Goal: Register for event/course

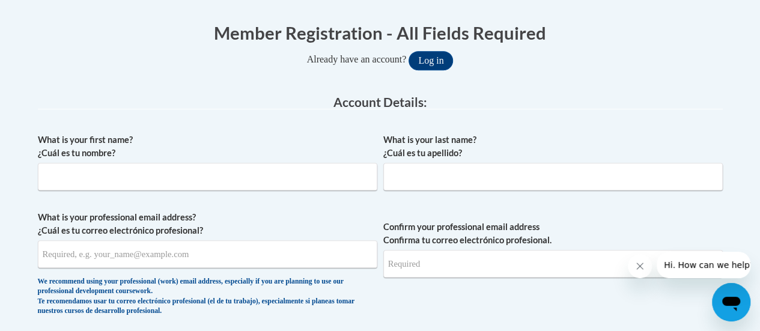
scroll to position [236, 0]
click at [242, 172] on input "What is your first name? ¿Cuál es tu nombre?" at bounding box center [207, 176] width 339 height 28
type input "Clarissa"
click at [452, 171] on input "What is your last name? ¿Cuál es tu apellido?" at bounding box center [552, 176] width 339 height 28
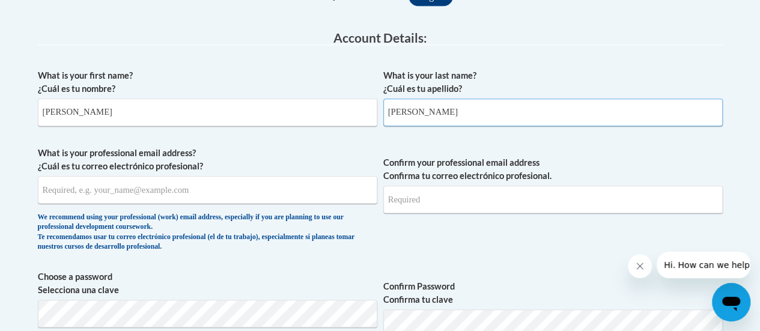
scroll to position [301, 0]
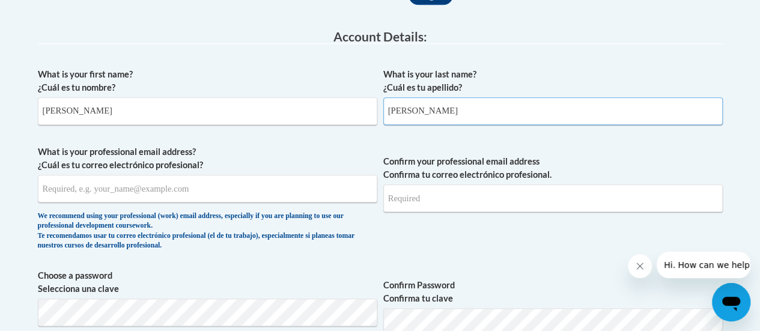
type input "Braun"
click at [162, 188] on input "What is your professional email address? ¿Cuál es tu correo electrónico profesi…" at bounding box center [207, 189] width 339 height 28
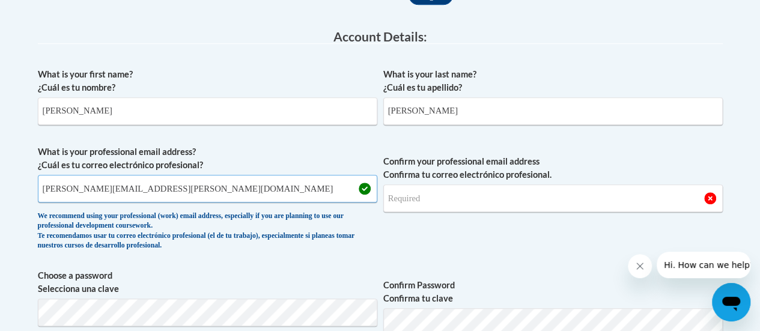
type input "clarissa.braun@rusd.org"
click at [434, 206] on input "Confirm your professional email address Confirma tu correo electrónico profesio…" at bounding box center [552, 198] width 339 height 28
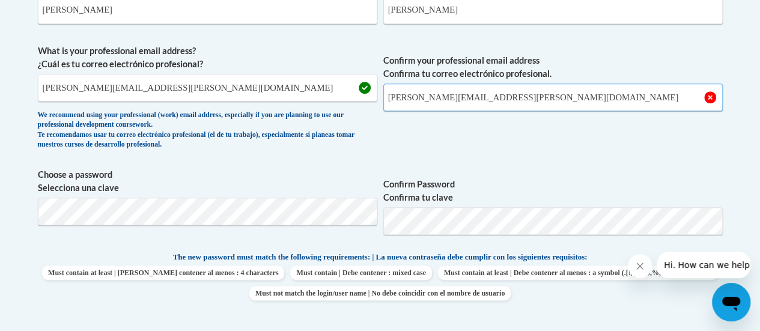
scroll to position [402, 0]
type input "clarissa.braun@rusd.org"
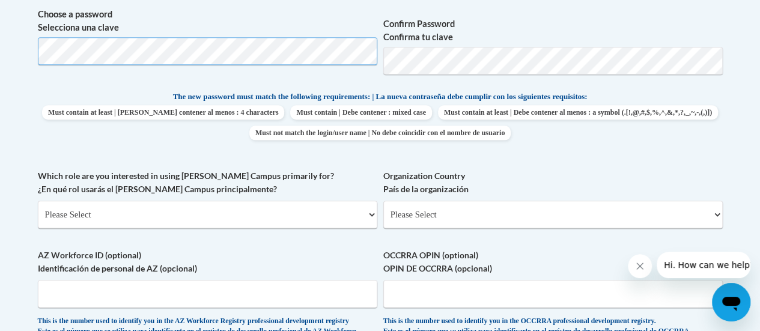
scroll to position [589, 0]
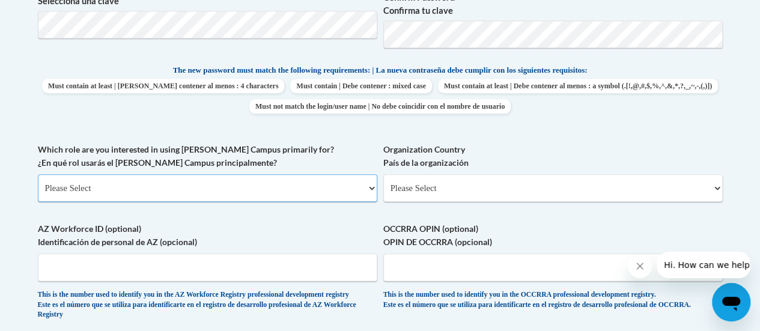
click at [235, 187] on select "Please Select College/University | Colegio/Universidad Community/Nonprofit Part…" at bounding box center [207, 188] width 339 height 28
select select "fbf2d438-af2f-41f8-98f1-81c410e29de3"
click at [38, 174] on select "Please Select College/University | Colegio/Universidad Community/Nonprofit Part…" at bounding box center [207, 188] width 339 height 28
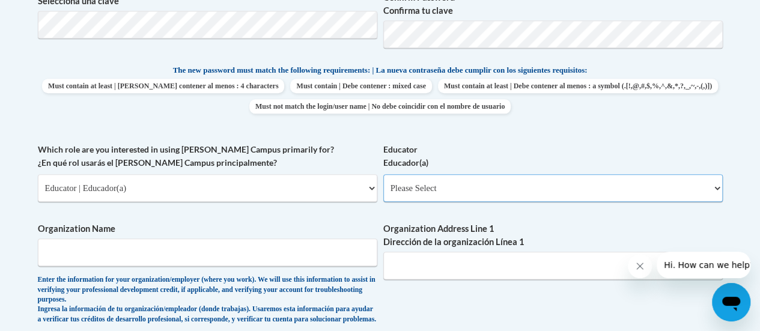
click at [426, 183] on select "Please Select Early Learning/Daycare Teacher/Family Home Care Provider | Maestr…" at bounding box center [552, 188] width 339 height 28
select select "8e40623d-54d0-45cd-9f92-5df65cd3f8cf"
click at [383, 174] on select "Please Select Early Learning/Daycare Teacher/Family Home Care Provider | Maestr…" at bounding box center [552, 188] width 339 height 28
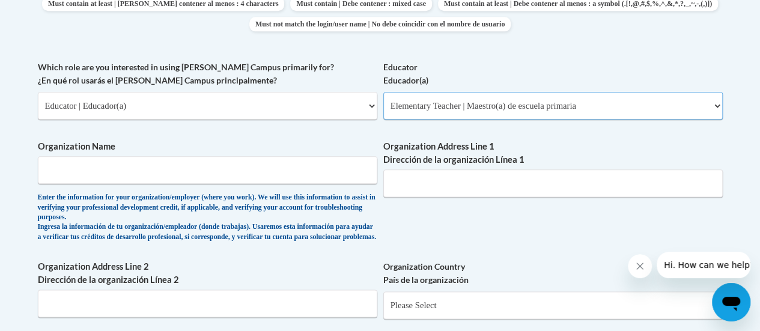
scroll to position [673, 0]
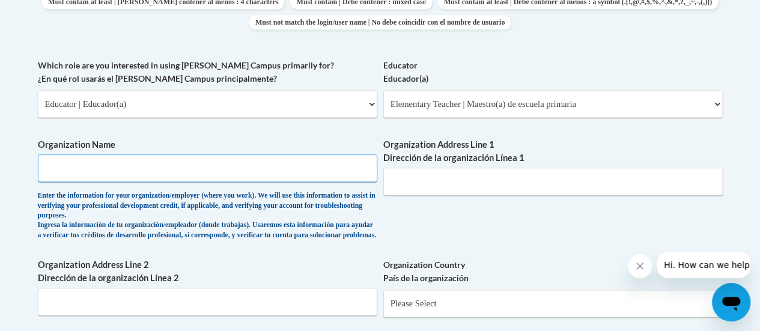
click at [219, 174] on input "Organization Name" at bounding box center [207, 168] width 339 height 28
type input "Racine Unified School District"
click at [411, 184] on input "Organization Address Line 1 Dirección de la organización Línea 1" at bounding box center [552, 182] width 339 height 28
click at [467, 183] on input "3109 Mt Pleasant St. Racine, WI" at bounding box center [552, 182] width 339 height 28
click at [521, 184] on input "3109 Mt Pleasant St Racine, WI" at bounding box center [552, 182] width 339 height 28
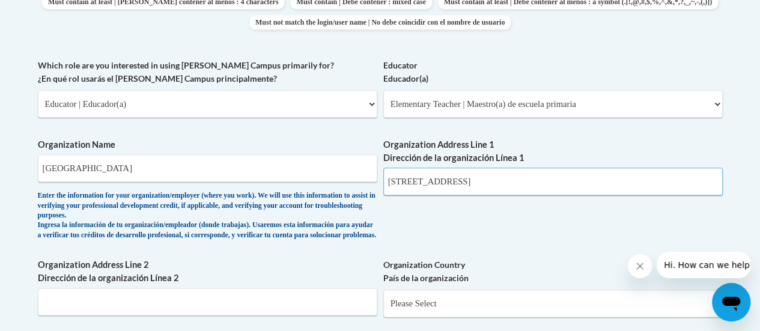
click at [465, 181] on input "3109 Mt Pleasant St Racine, WI 53404" at bounding box center [552, 182] width 339 height 28
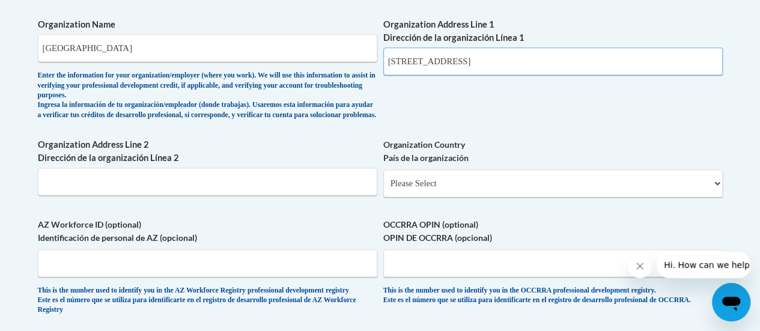
scroll to position [794, 0]
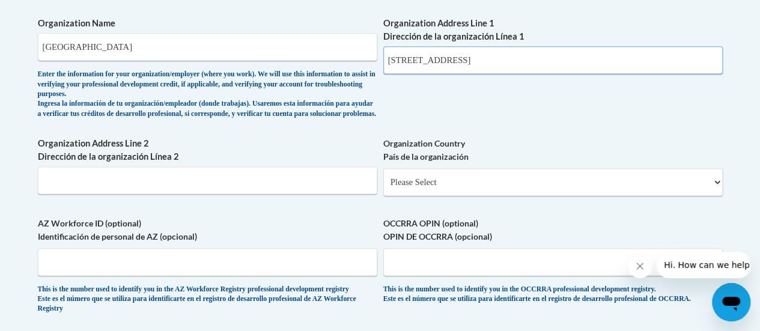
type input "3109 Mt Pleasant St, Racine, WI 53404"
click at [419, 194] on select "Please Select United States | Estados Unidos Outside of the United States | Fue…" at bounding box center [552, 182] width 339 height 28
select select "ad49bcad-a171-4b2e-b99c-48b446064914"
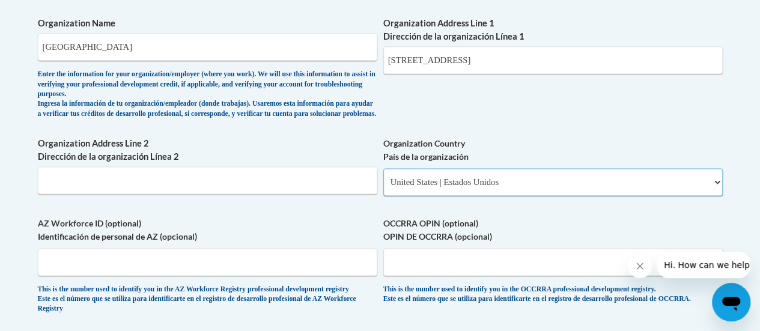
click at [383, 178] on select "Please Select United States | Estados Unidos Outside of the United States | Fue…" at bounding box center [552, 182] width 339 height 28
select select
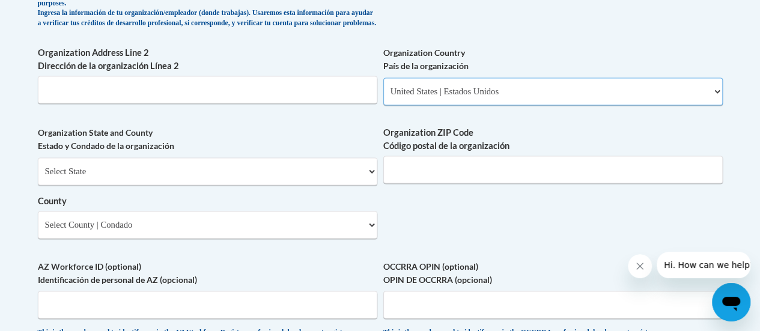
scroll to position [885, 0]
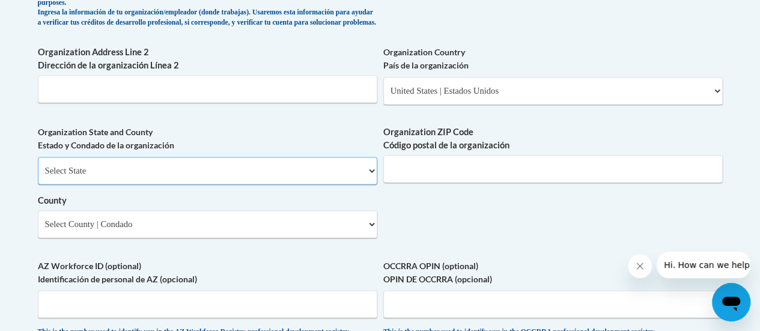
click at [139, 176] on select "Select State Alabama Alaska Arizona Arkansas California Colorado Connecticut De…" at bounding box center [207, 171] width 339 height 28
select select "Wisconsin"
click at [38, 166] on select "Select State Alabama Alaska Arizona Arkansas California Colorado Connecticut De…" at bounding box center [207, 171] width 339 height 28
click at [168, 234] on select "Select County Adams Ashland Barron Bayfield Brown Buffalo Burnett Calumet Chipp…" at bounding box center [207, 224] width 339 height 28
select select "Racine"
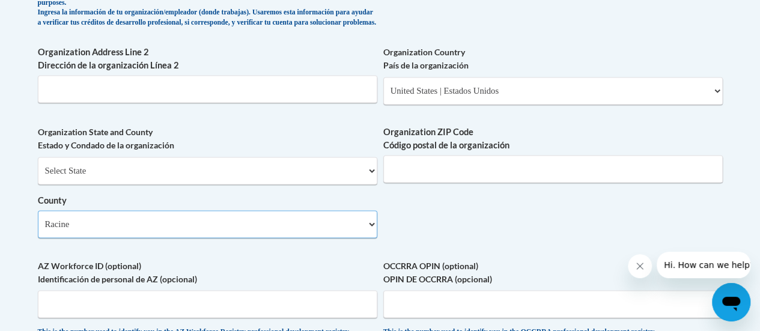
click at [38, 219] on select "Select County Adams Ashland Barron Bayfield Brown Buffalo Burnett Calumet Chipp…" at bounding box center [207, 224] width 339 height 28
click at [444, 180] on input "Organization ZIP Code Código postal de la organización" at bounding box center [552, 169] width 339 height 28
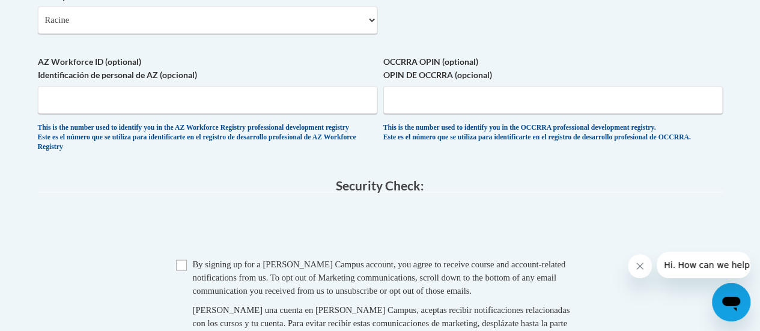
scroll to position [1135, 0]
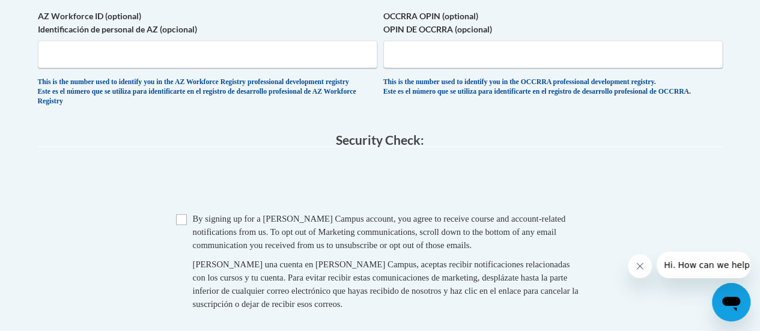
type input "53404"
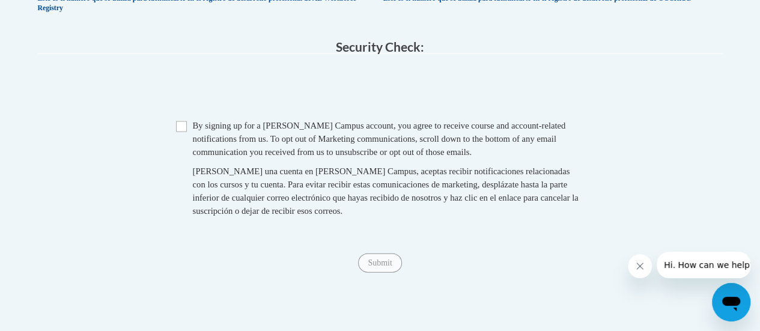
scroll to position [1231, 0]
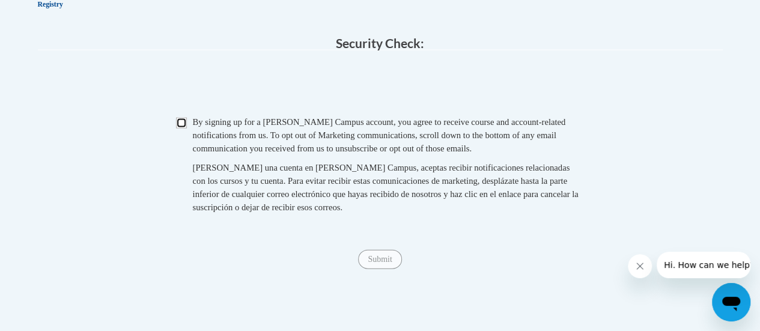
click at [180, 129] on input "Checkbox" at bounding box center [181, 123] width 11 height 11
checkbox input "true"
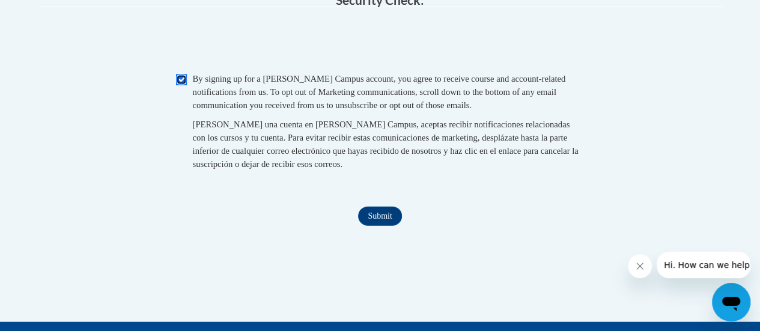
scroll to position [1276, 0]
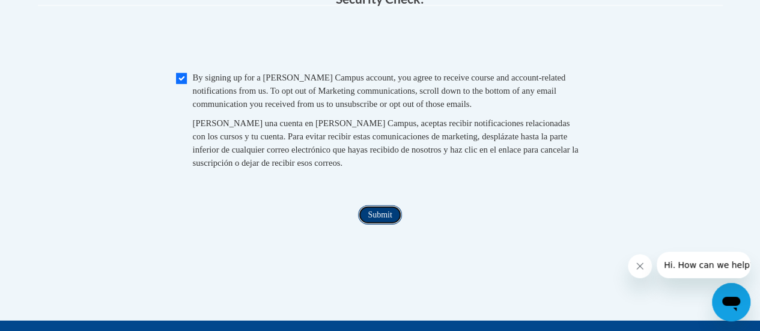
click at [383, 225] on input "Submit" at bounding box center [379, 214] width 43 height 19
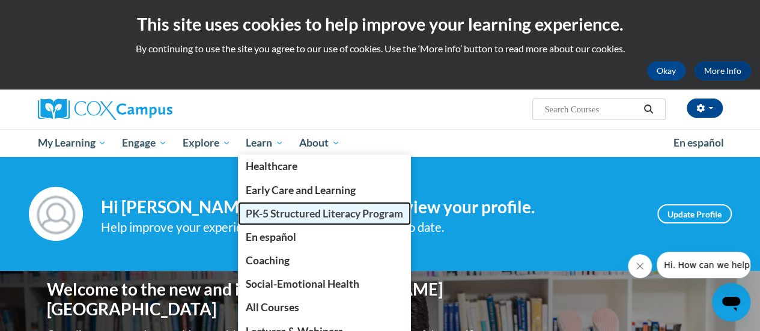
click at [309, 213] on span "PK-5 Structured Literacy Program" at bounding box center [324, 213] width 157 height 13
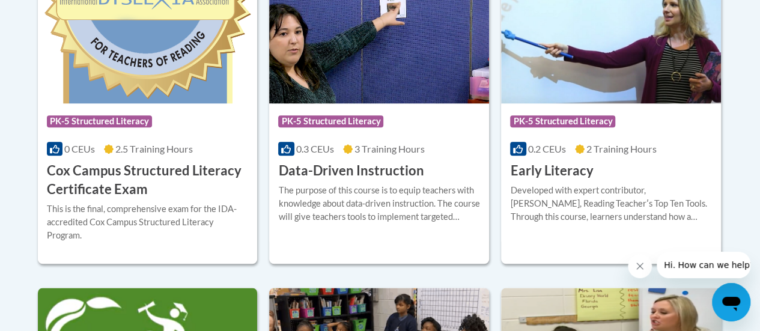
scroll to position [570, 0]
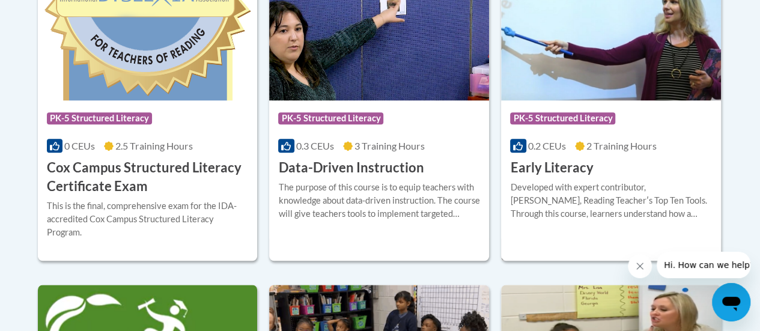
click at [577, 170] on h3 "Early Literacy" at bounding box center [551, 168] width 83 height 19
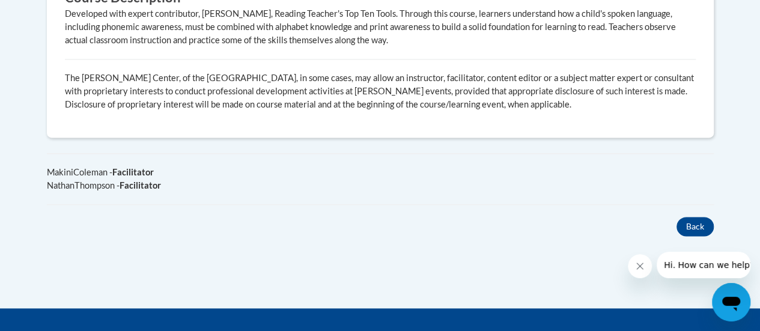
scroll to position [769, 0]
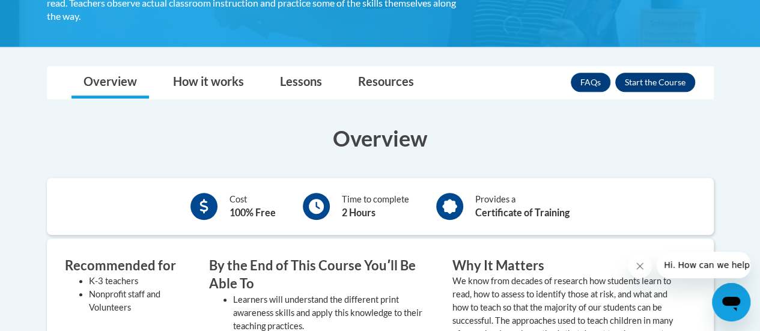
scroll to position [294, 0]
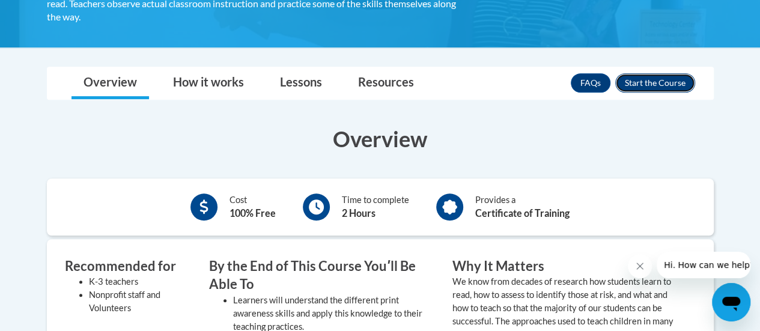
click at [659, 82] on button "Enroll" at bounding box center [655, 82] width 80 height 19
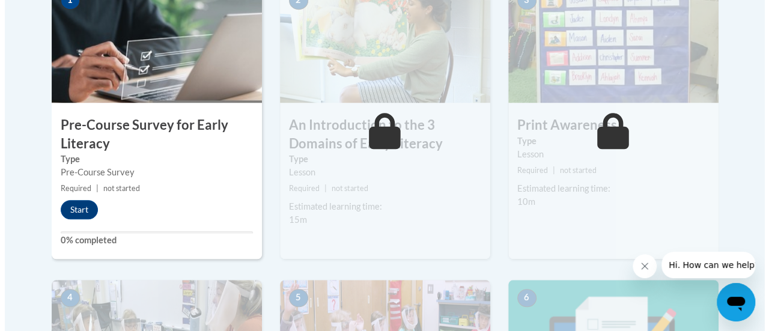
scroll to position [422, 0]
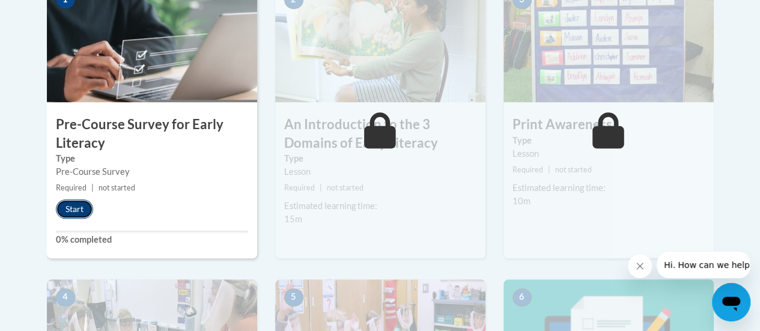
click at [75, 204] on button "Start" at bounding box center [74, 208] width 37 height 19
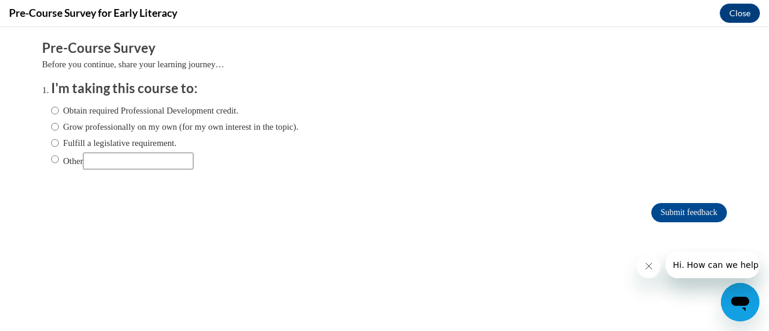
scroll to position [0, 0]
click at [51, 110] on input "Obtain required Professional Development credit." at bounding box center [55, 110] width 8 height 13
radio input "true"
click at [51, 142] on input "Fulfill a legislative requirement." at bounding box center [55, 142] width 8 height 13
radio input "true"
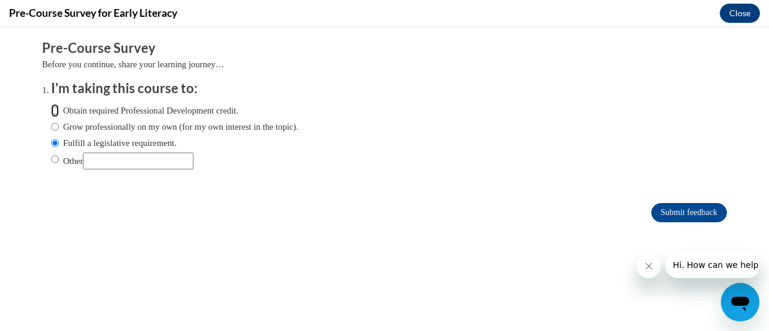
click at [51, 110] on input "Obtain required Professional Development credit." at bounding box center [55, 110] width 8 height 13
radio input "true"
click at [675, 211] on input "Submit feedback" at bounding box center [689, 212] width 76 height 19
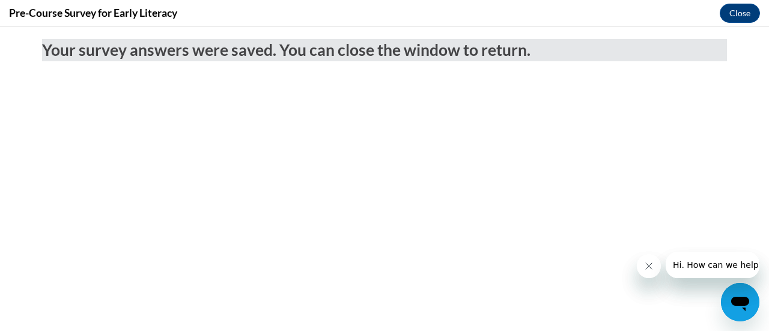
click at [650, 261] on icon "Close message from company" at bounding box center [648, 266] width 10 height 10
click at [730, 13] on button "Close" at bounding box center [740, 13] width 40 height 19
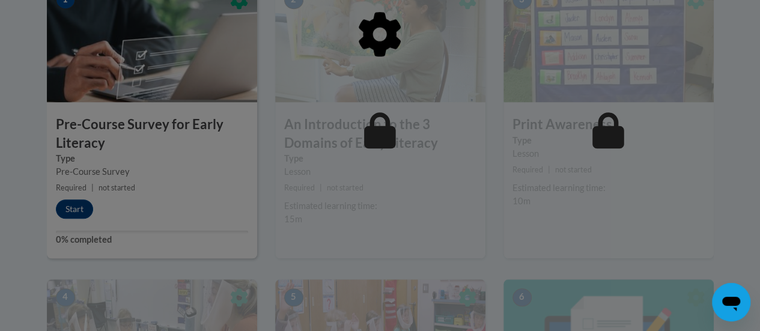
click at [74, 209] on div at bounding box center [380, 96] width 667 height 228
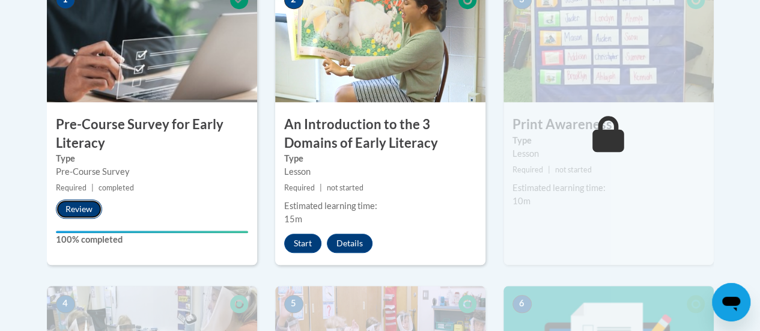
click at [77, 207] on button "Review" at bounding box center [79, 208] width 46 height 19
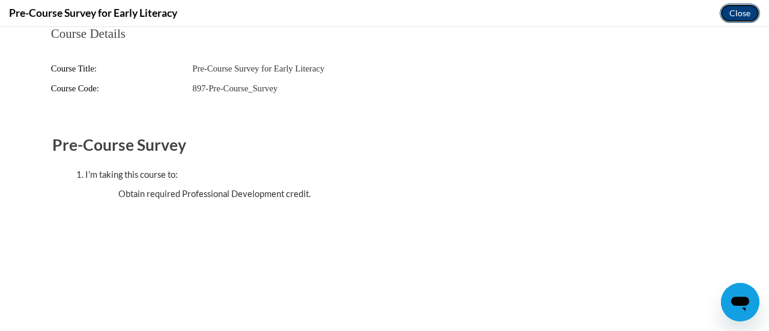
click at [732, 13] on button "Close" at bounding box center [740, 13] width 40 height 19
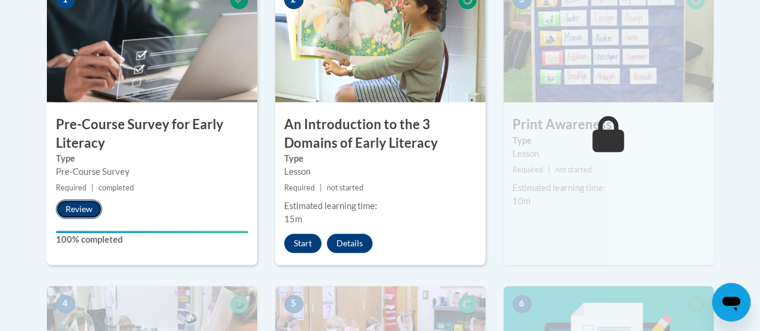
click at [84, 211] on button "Review" at bounding box center [79, 208] width 46 height 19
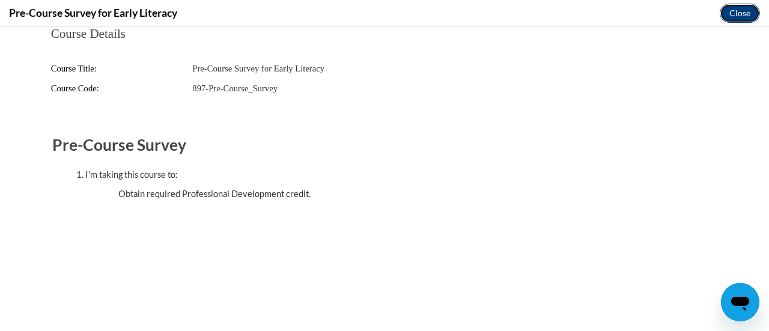
click at [743, 14] on button "Close" at bounding box center [740, 13] width 40 height 19
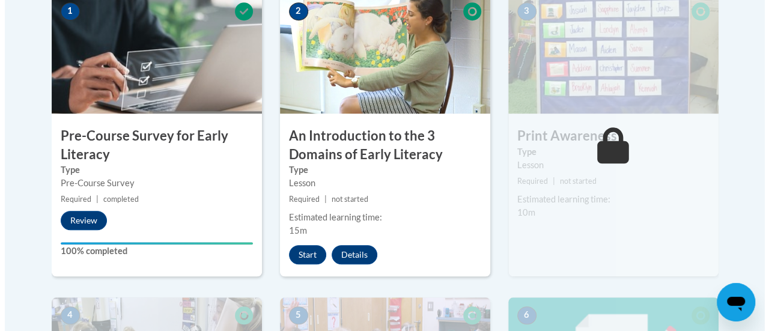
scroll to position [411, 0]
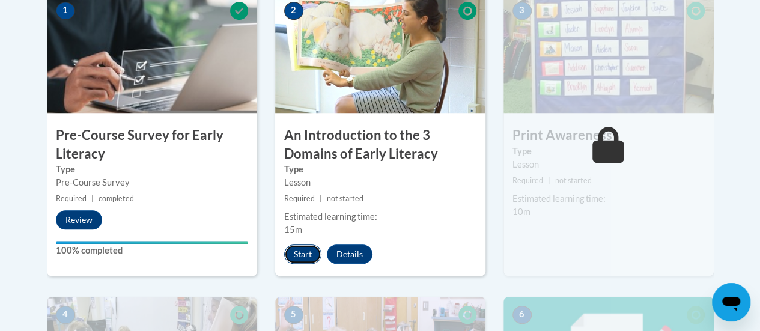
click at [302, 252] on button "Start" at bounding box center [302, 253] width 37 height 19
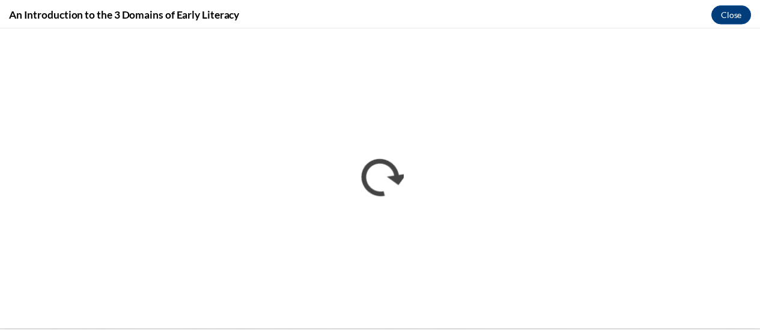
scroll to position [0, 0]
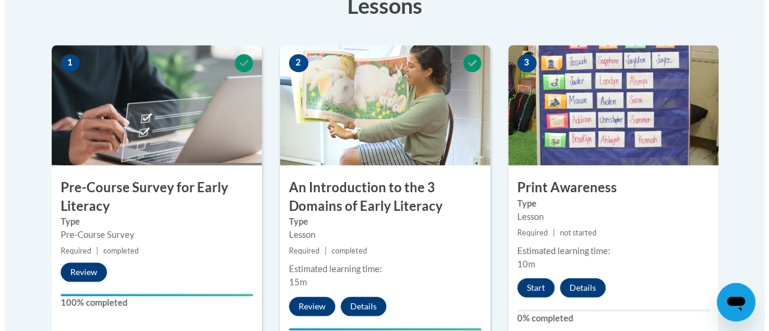
scroll to position [365, 0]
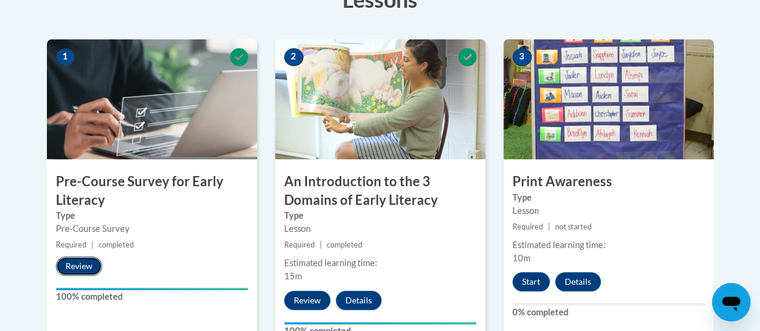
click at [66, 261] on button "Review" at bounding box center [79, 265] width 46 height 19
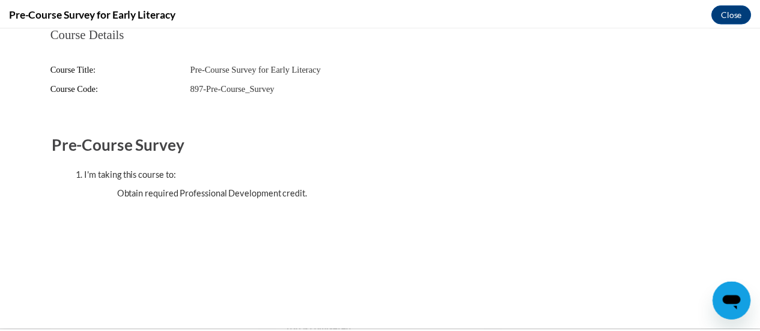
scroll to position [0, 0]
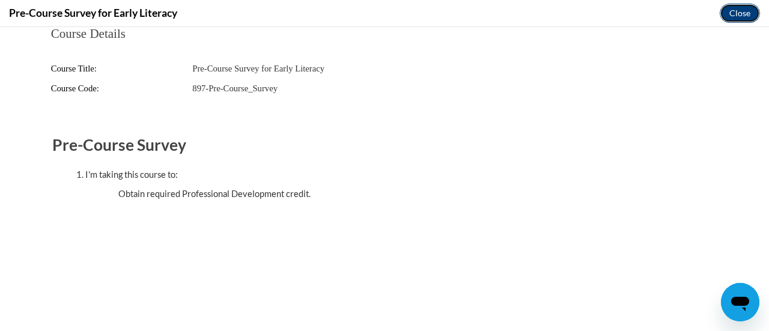
click at [733, 12] on button "Close" at bounding box center [740, 13] width 40 height 19
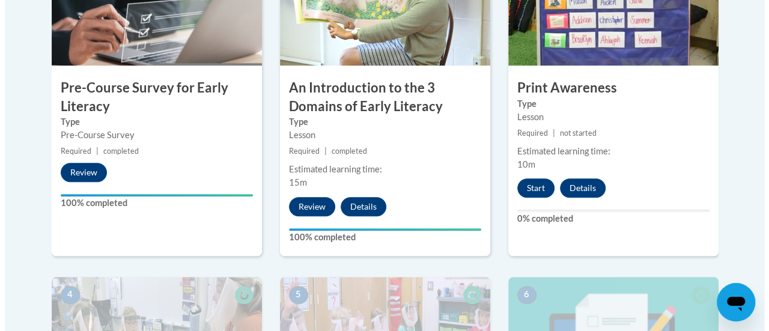
scroll to position [459, 0]
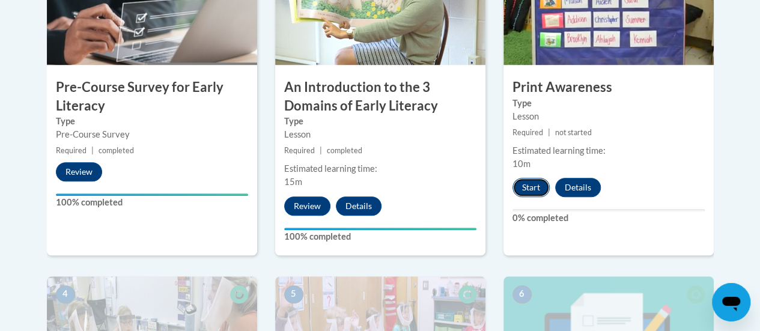
click at [521, 187] on button "Start" at bounding box center [530, 187] width 37 height 19
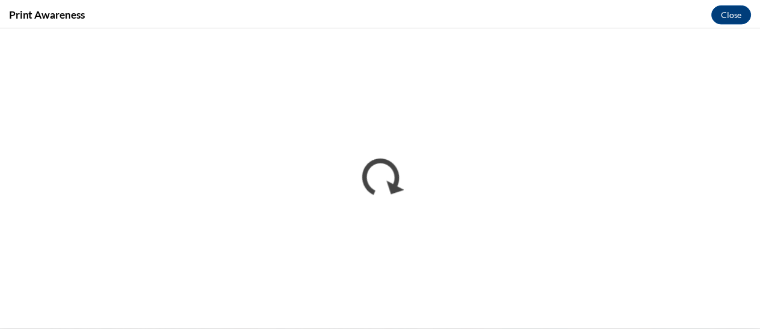
scroll to position [0, 0]
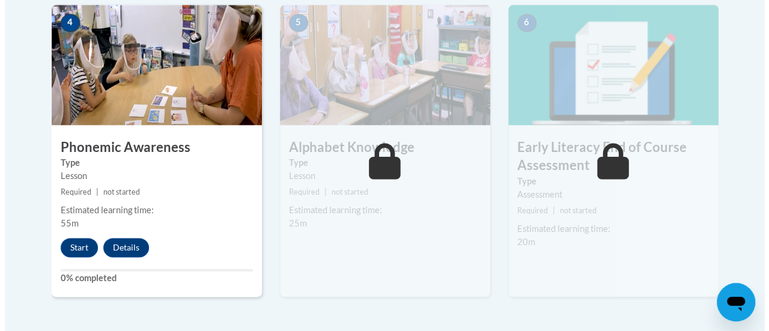
scroll to position [731, 0]
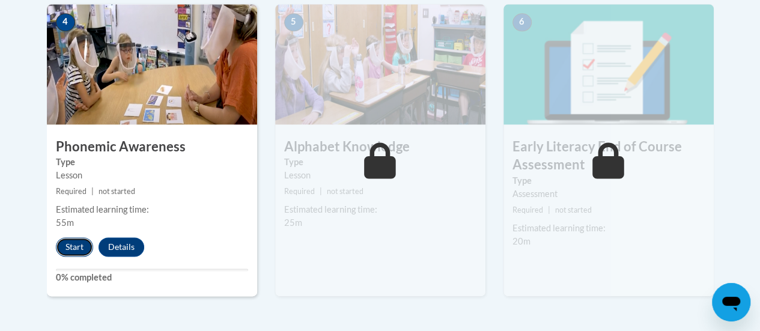
click at [66, 244] on button "Start" at bounding box center [74, 246] width 37 height 19
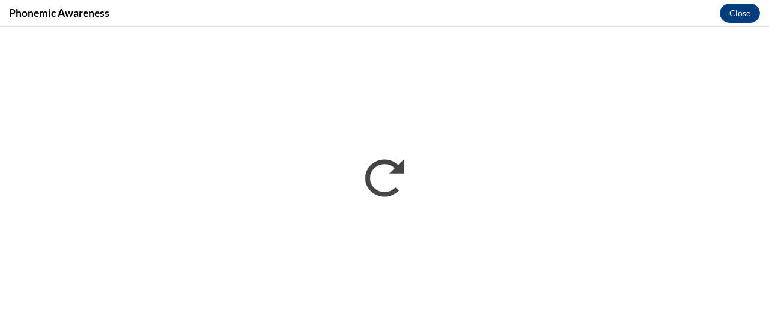
scroll to position [0, 0]
